Goal: Find specific page/section: Find specific page/section

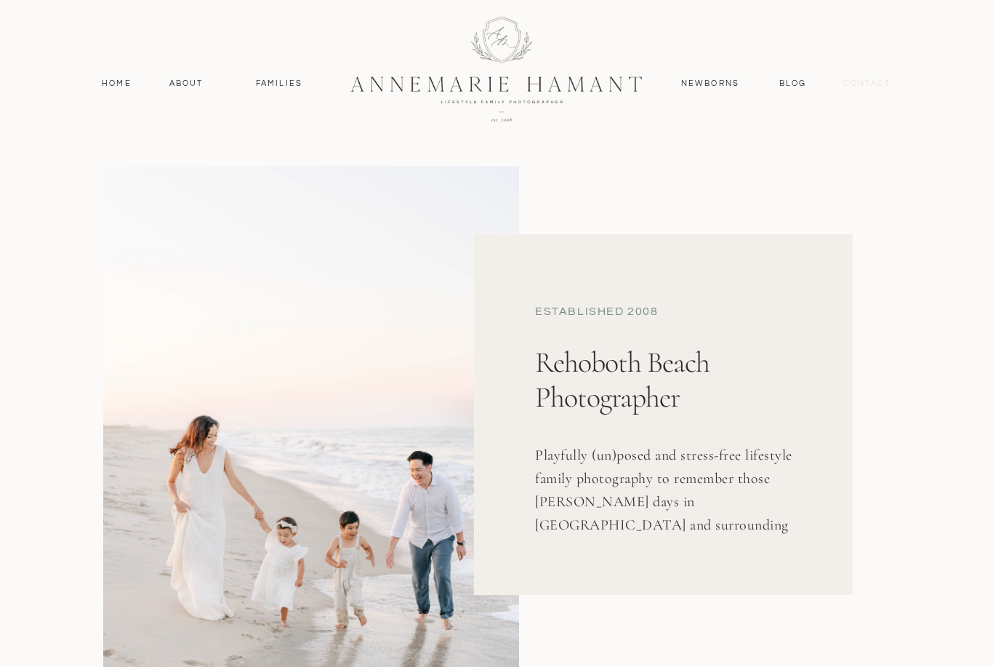
click at [887, 80] on nav "contact" at bounding box center [866, 83] width 63 height 13
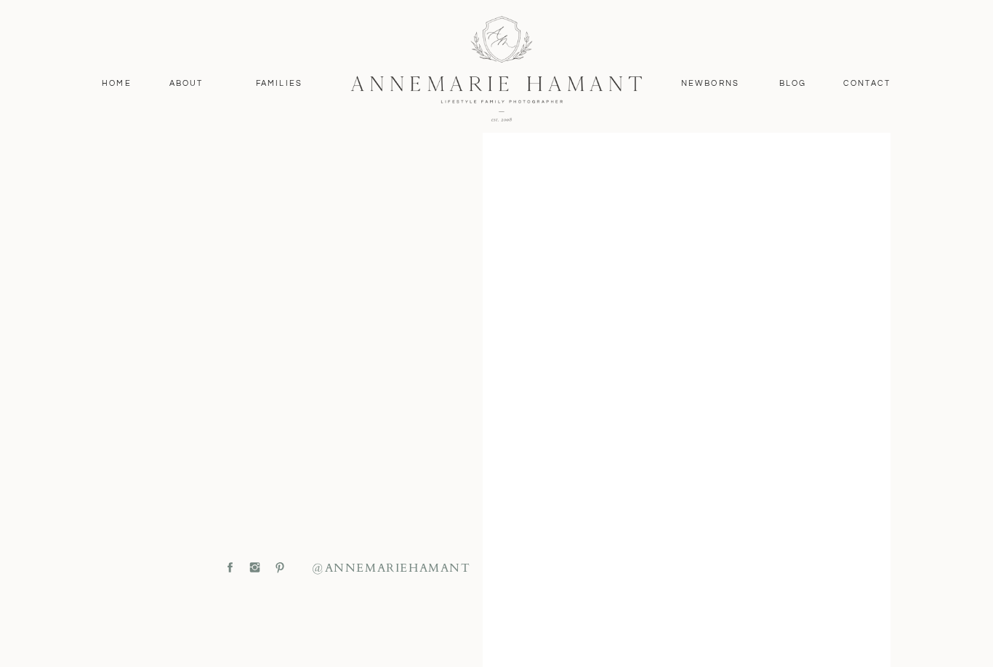
scroll to position [430, 0]
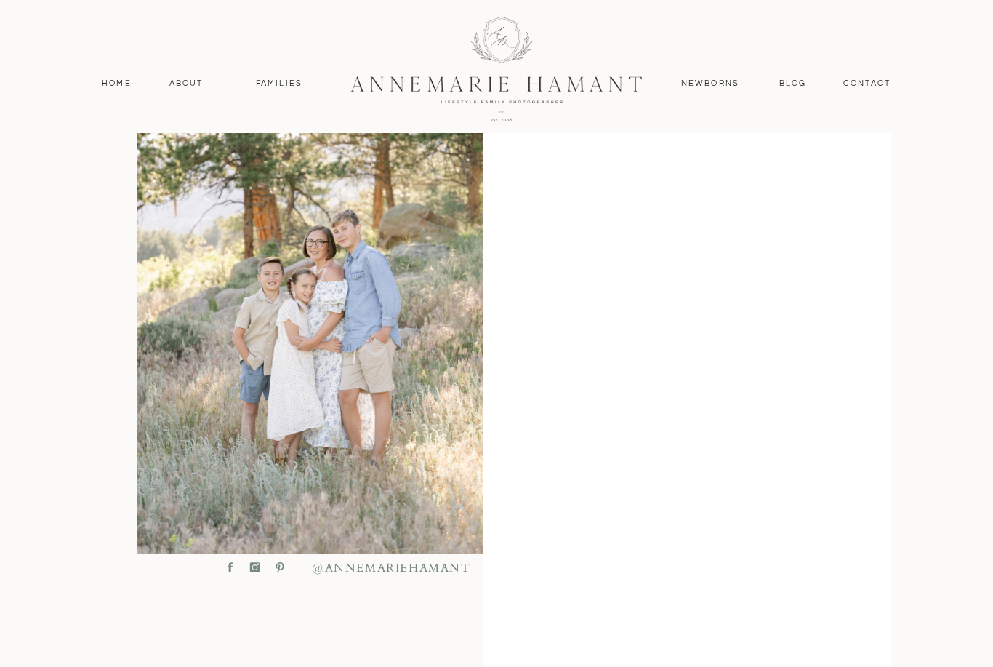
click at [284, 79] on nav "Families" at bounding box center [278, 83] width 65 height 13
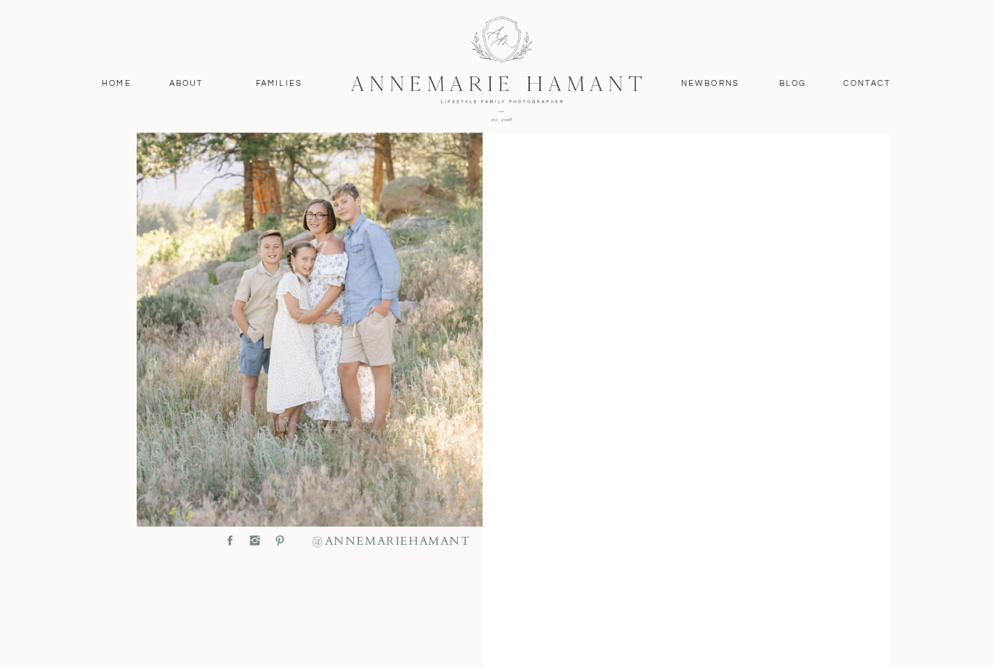
scroll to position [457, 0]
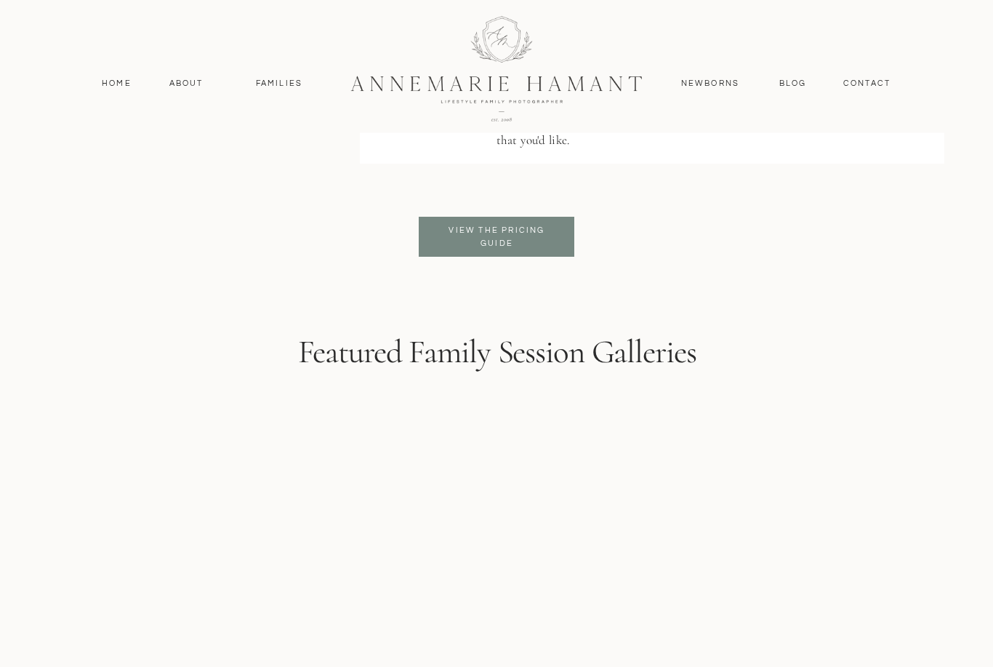
scroll to position [3531, 0]
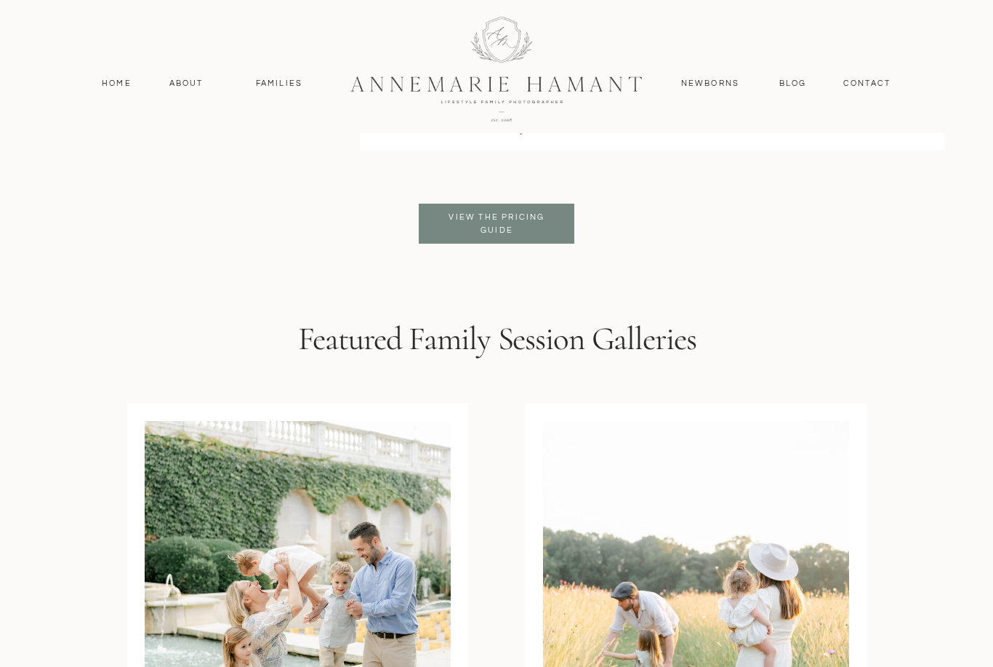
click at [542, 227] on p "View the pricing guide" at bounding box center [497, 224] width 118 height 26
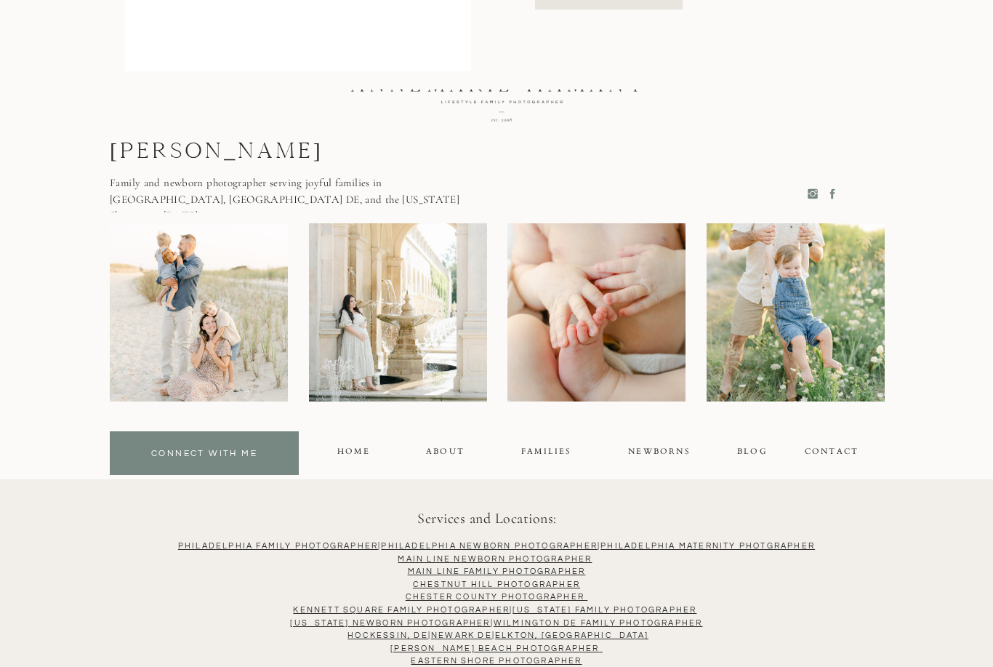
scroll to position [1416, 0]
